Goal: Task Accomplishment & Management: Use online tool/utility

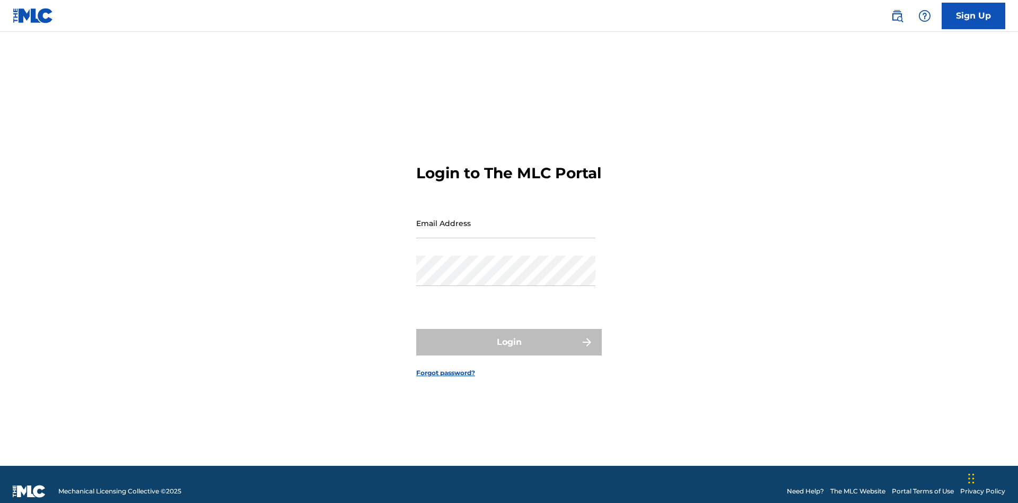
scroll to position [14, 0]
click at [506, 218] on input "Email Address" at bounding box center [505, 223] width 179 height 30
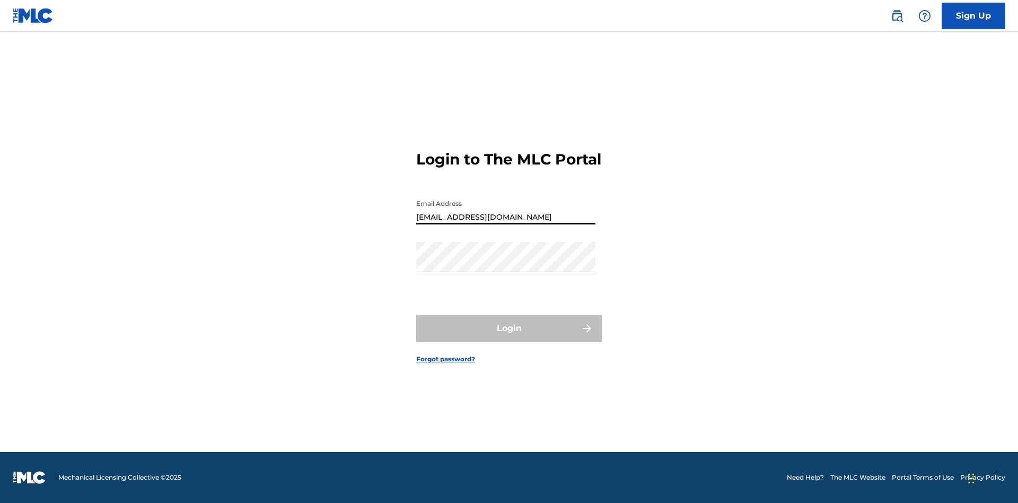
type input "[EMAIL_ADDRESS][DOMAIN_NAME]"
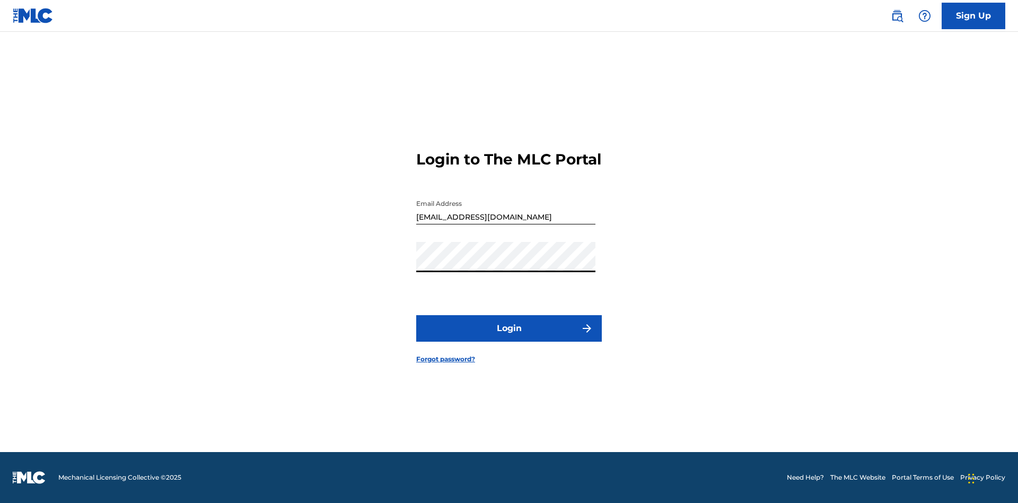
click at [509, 337] on button "Login" at bounding box center [509, 328] width 186 height 27
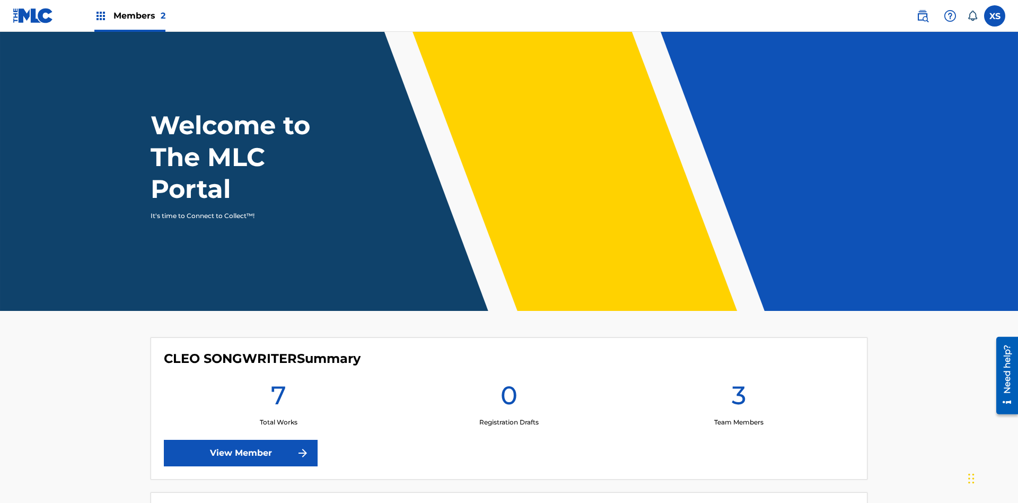
click at [129, 15] on span "Members 2" at bounding box center [139, 16] width 52 height 12
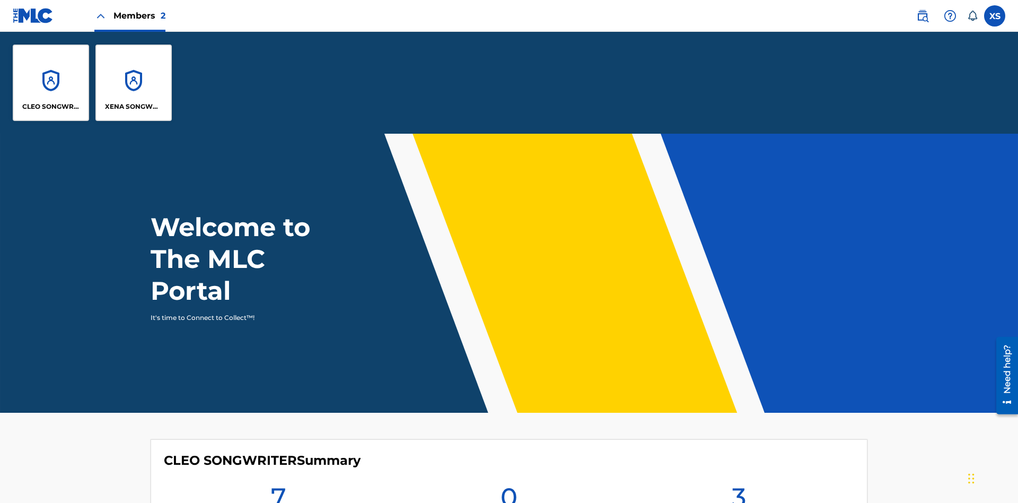
click at [51, 107] on p "CLEO SONGWRITER" at bounding box center [51, 107] width 58 height 10
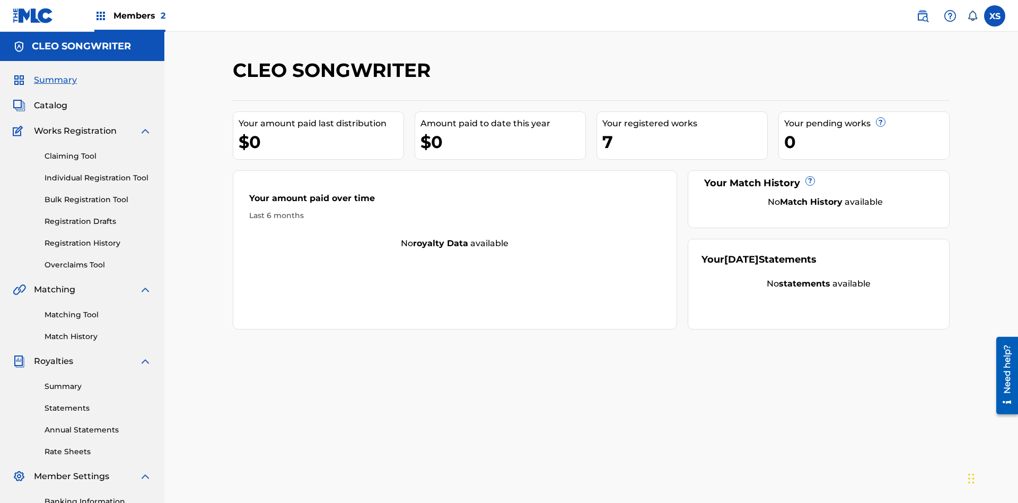
click at [98, 259] on link "Overclaims Tool" at bounding box center [98, 264] width 107 height 11
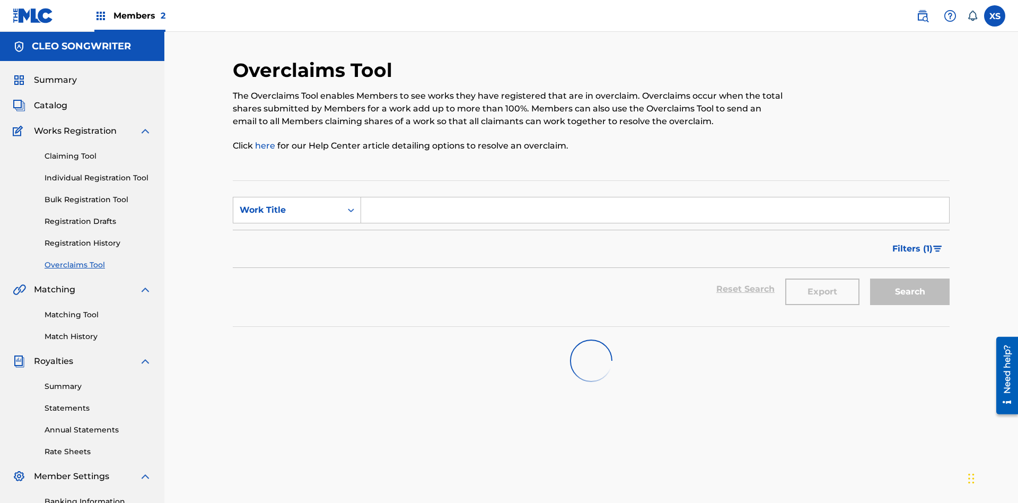
click at [912, 242] on span "Filters ( 1 )" at bounding box center [912, 248] width 40 height 13
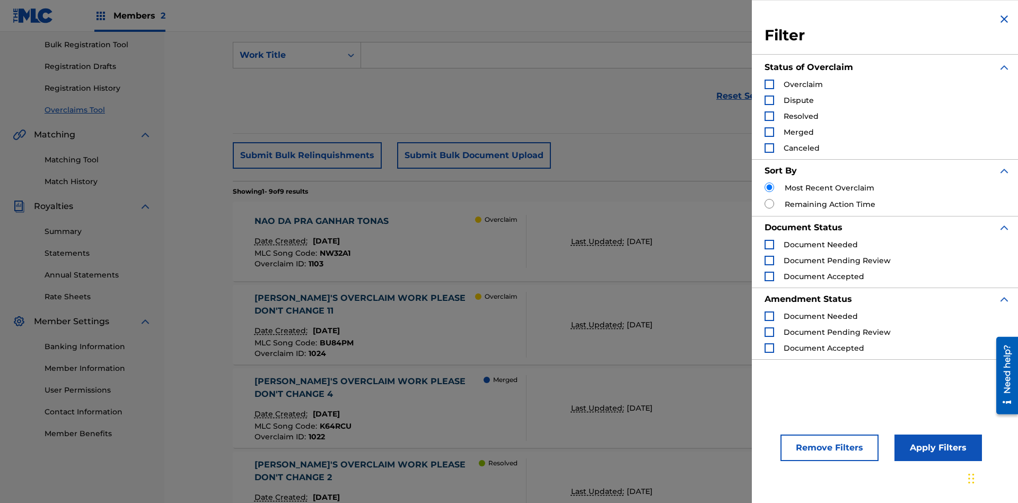
click at [769, 84] on div "Search Form" at bounding box center [770, 85] width 10 height 10
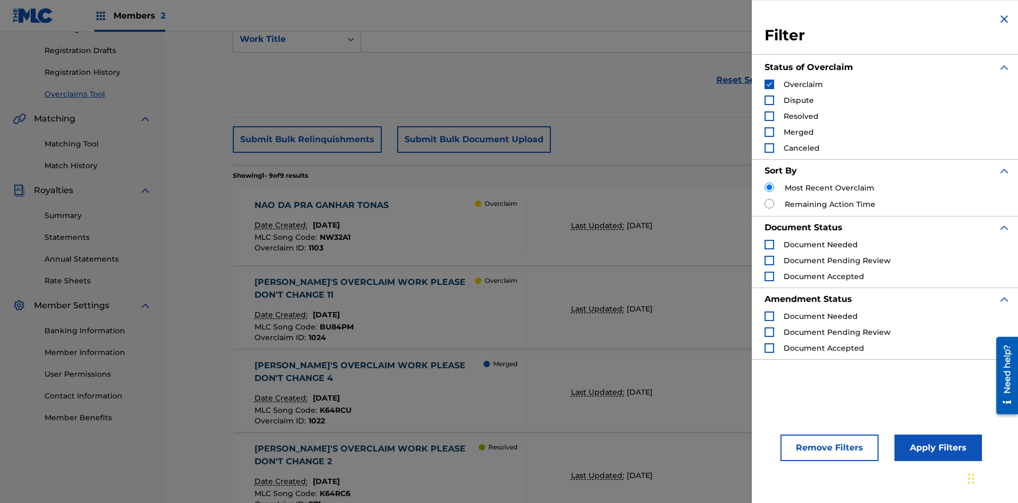
click at [936, 447] on button "Apply Filters" at bounding box center [937, 447] width 87 height 27
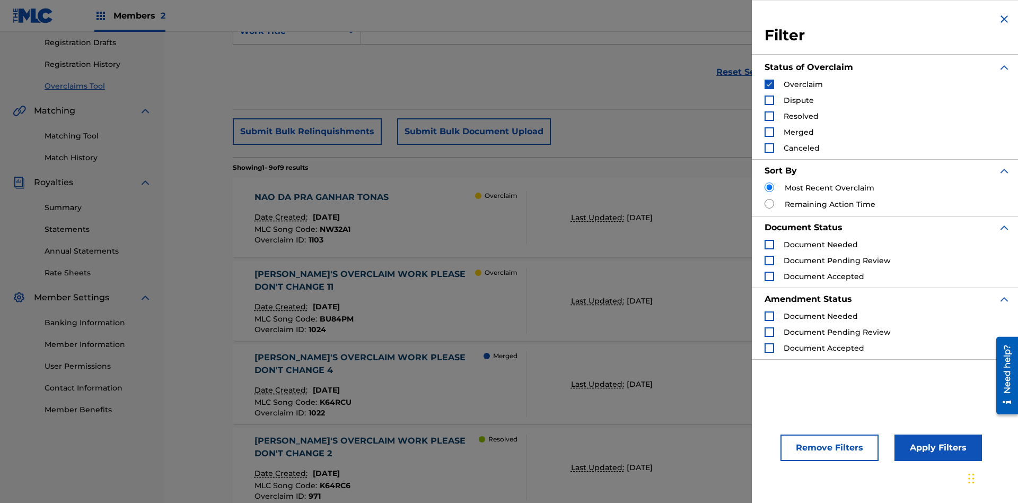
click at [769, 84] on img "Search Form" at bounding box center [769, 84] width 7 height 7
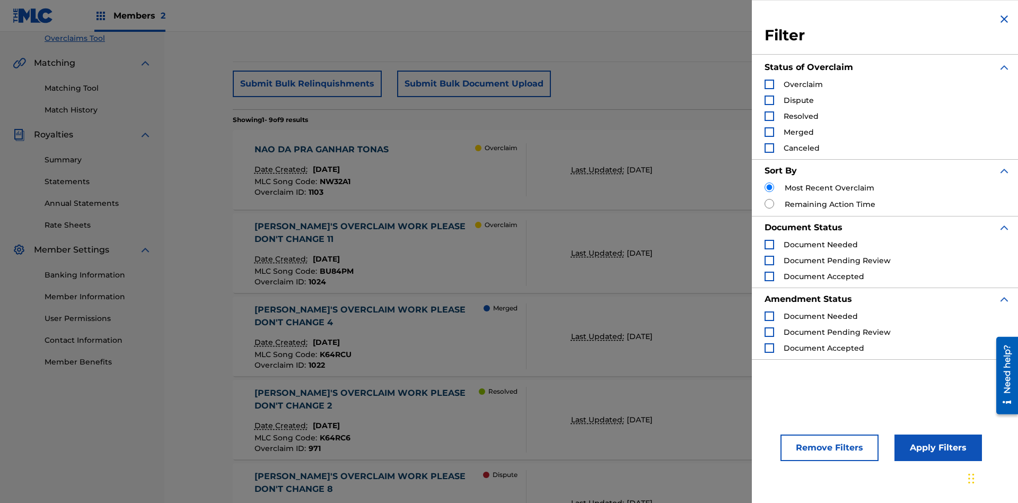
click at [769, 100] on div "Search Form" at bounding box center [770, 100] width 10 height 10
click at [936, 447] on button "Apply Filters" at bounding box center [937, 447] width 87 height 27
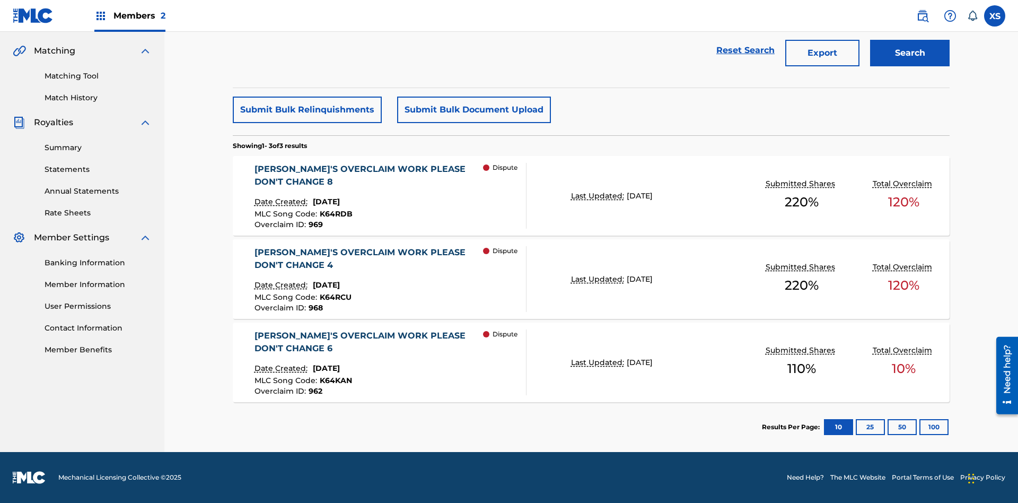
click at [912, 16] on span "Filters ( 2 )" at bounding box center [912, 10] width 42 height 13
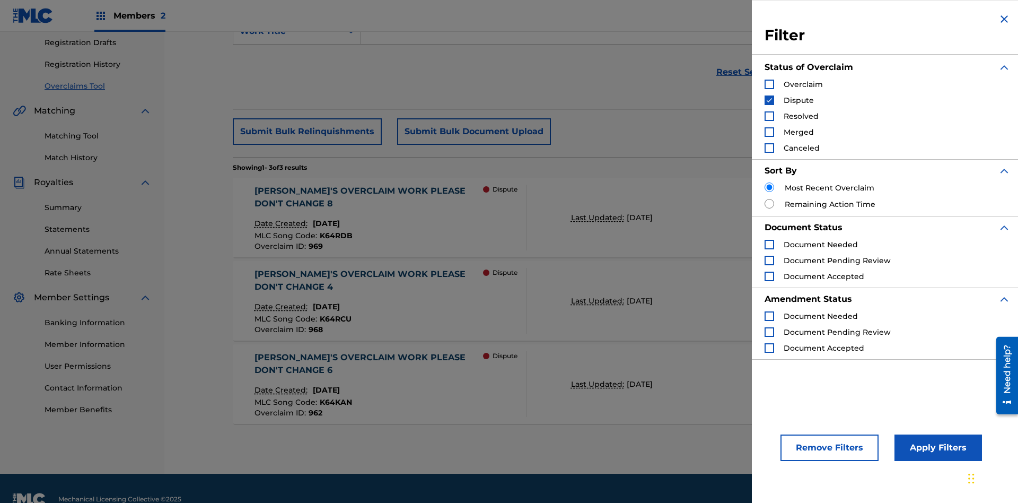
click at [769, 100] on img "Search Form" at bounding box center [769, 99] width 7 height 7
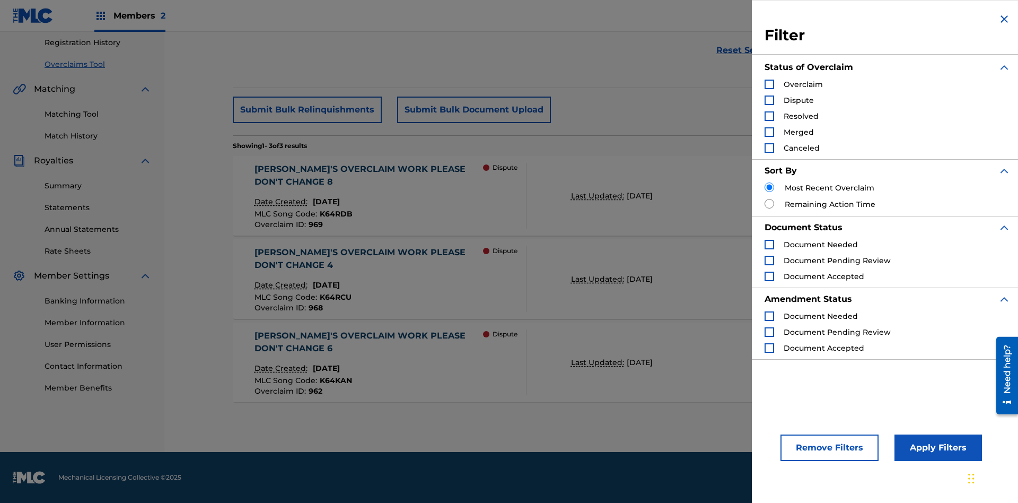
click at [769, 116] on div "Search Form" at bounding box center [770, 116] width 10 height 10
click at [936, 447] on button "Apply Filters" at bounding box center [937, 447] width 87 height 27
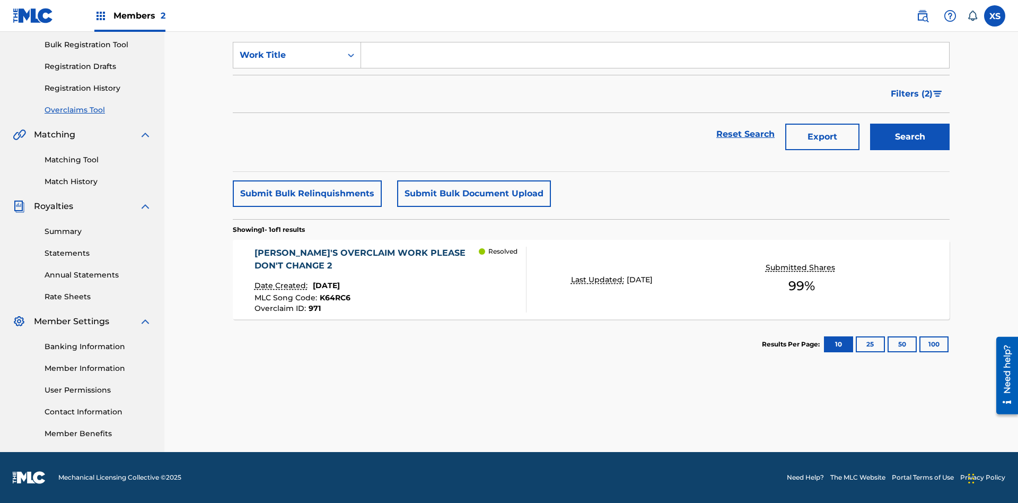
click at [912, 94] on span "Filters ( 2 )" at bounding box center [912, 93] width 42 height 13
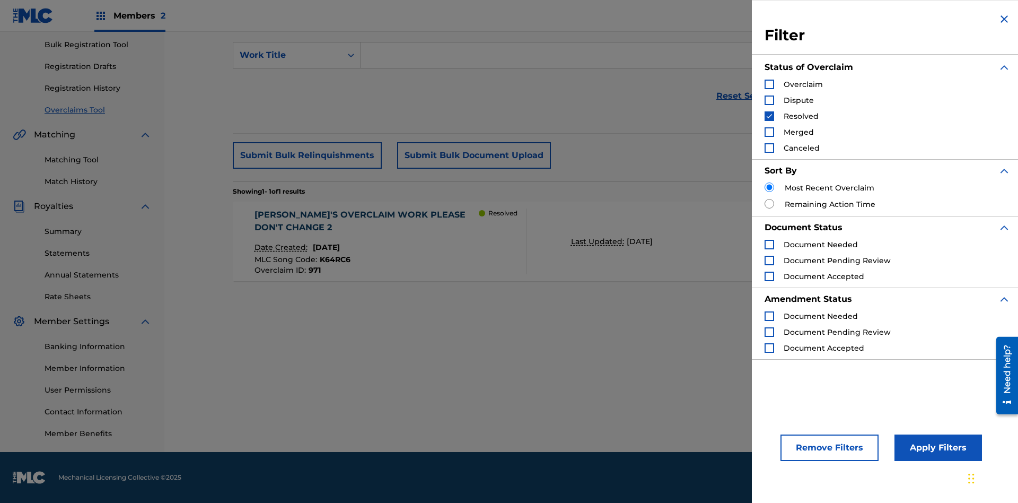
click at [769, 116] on img "Search Form" at bounding box center [769, 115] width 7 height 7
click at [769, 132] on div "Search Form" at bounding box center [770, 132] width 10 height 10
click at [936, 447] on button "Apply Filters" at bounding box center [937, 447] width 87 height 27
